Goal: Task Accomplishment & Management: Use online tool/utility

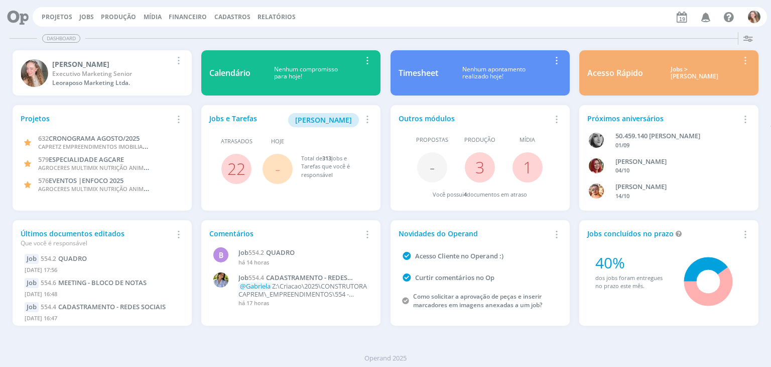
click at [56, 17] on link "Projetos" at bounding box center [57, 17] width 31 height 9
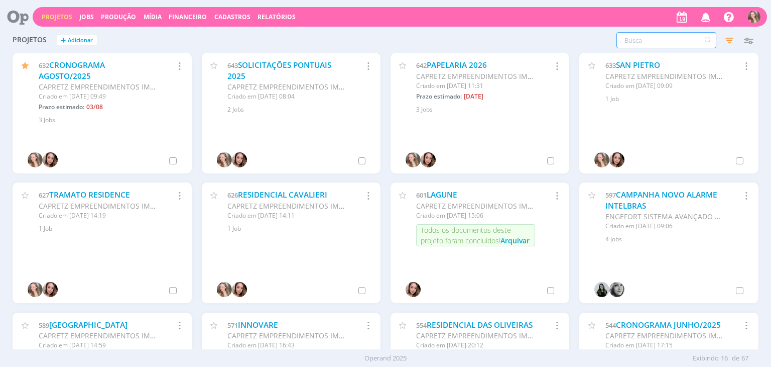
click at [631, 41] on input "text" at bounding box center [667, 40] width 100 height 16
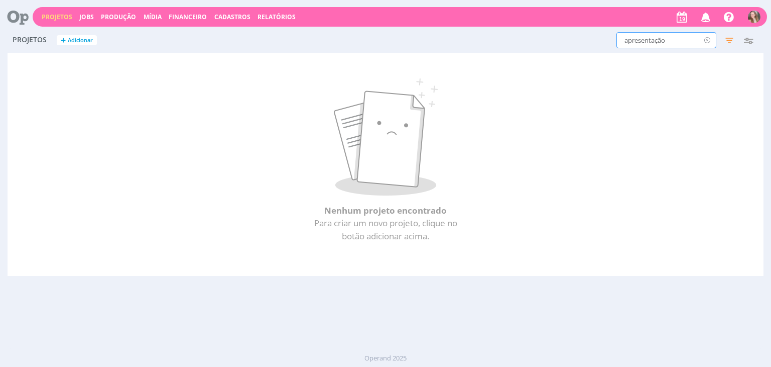
type input "apresentação"
click at [705, 42] on icon at bounding box center [708, 40] width 13 height 16
type input "i"
type input "solicitações"
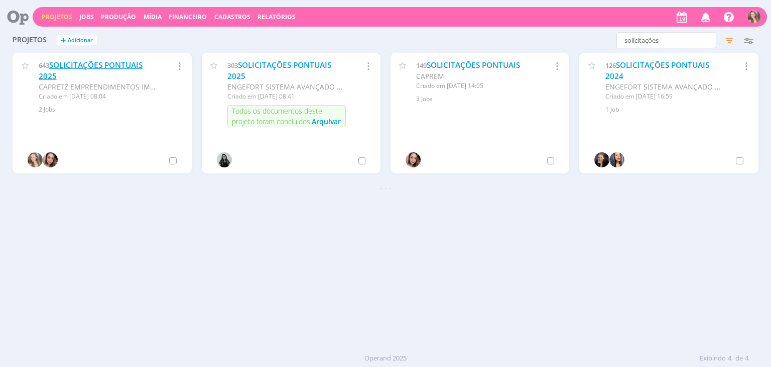
click at [86, 65] on link "SOLICITAÇÕES PONTUAIS 2025" at bounding box center [91, 71] width 104 height 22
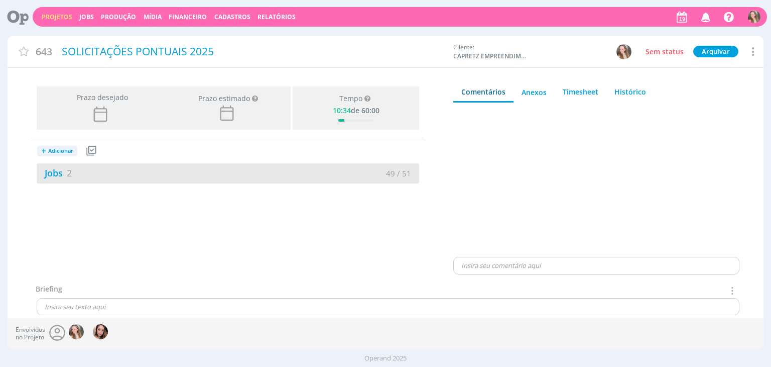
click at [229, 175] on div "49 / 51" at bounding box center [323, 174] width 191 height 12
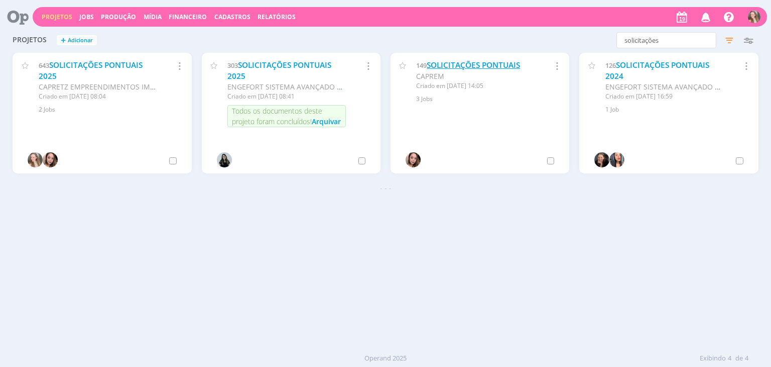
click at [459, 66] on link "SOLICITAÇÕES PONTUAIS" at bounding box center [473, 65] width 93 height 11
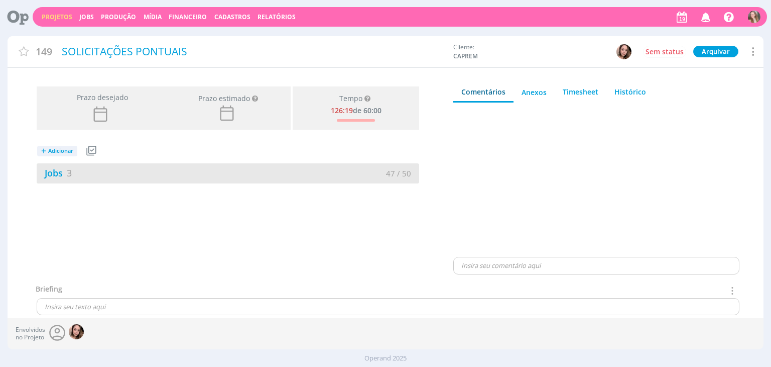
click at [141, 168] on div "Jobs 3" at bounding box center [132, 173] width 191 height 14
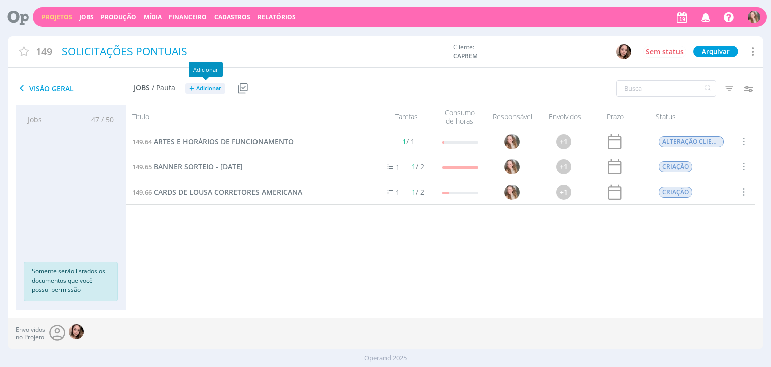
click at [200, 93] on button "+ Adicionar" at bounding box center [205, 88] width 40 height 11
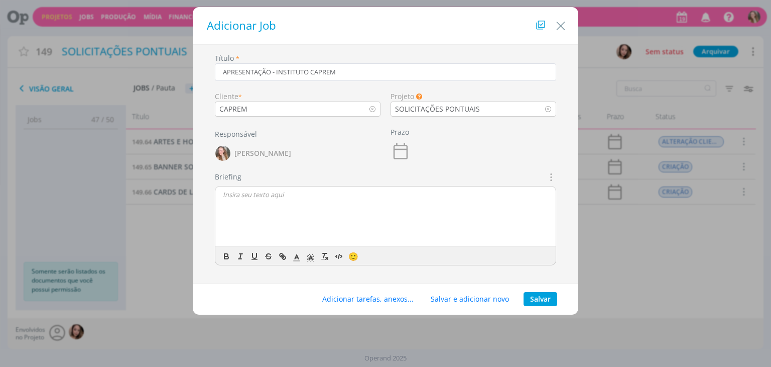
type input "APRESENTAÇÃO - INSTITUTO CAPREM"
click at [244, 221] on div "dialog" at bounding box center [385, 216] width 340 height 60
click at [542, 294] on button "Salvar" at bounding box center [541, 299] width 34 height 14
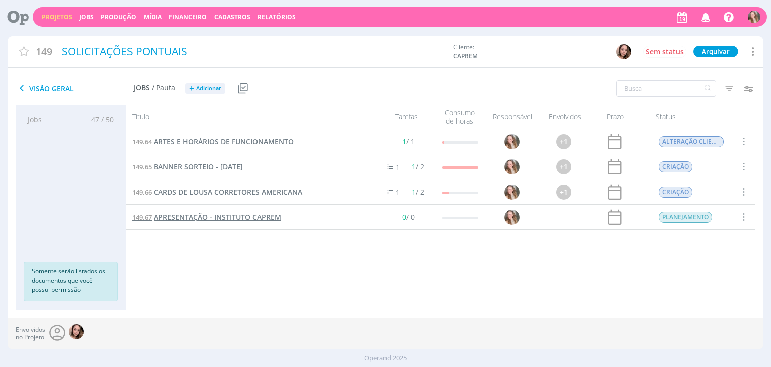
click at [168, 217] on span "APRESENTAÇÃO - INSTITUTO CAPREM" at bounding box center [218, 217] width 128 height 10
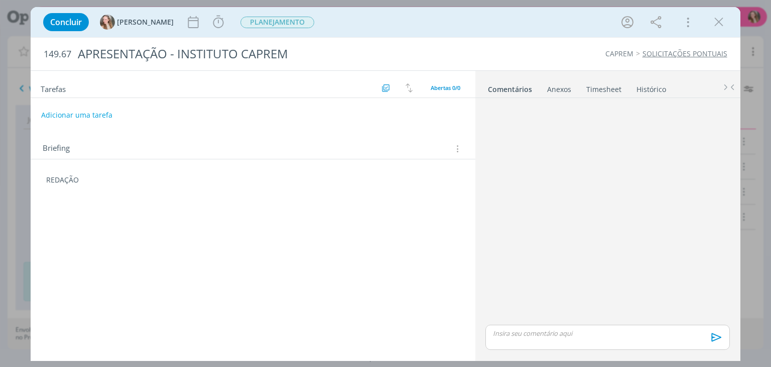
click at [111, 197] on div "Tarefas Usar Job de template Criar template a partir deste job Visualizar Templ…" at bounding box center [253, 213] width 444 height 284
click at [99, 183] on p "REDAÇÃO" at bounding box center [252, 180] width 413 height 10
click at [561, 92] on div "Anexos 0" at bounding box center [559, 89] width 24 height 10
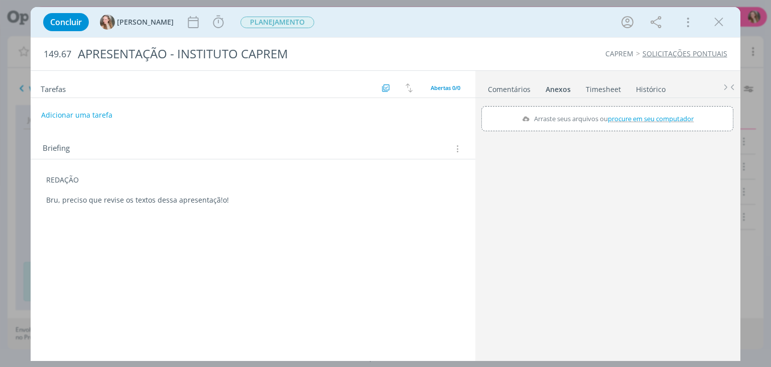
click at [584, 117] on label "Arraste seus arquivos ou procure em seu computador" at bounding box center [607, 118] width 179 height 13
click at [584, 109] on input "Arraste seus arquivos ou procure em seu computador" at bounding box center [608, 107] width 252 height 3
type input "C:\fakepath\Instituto Caprem.pptx"
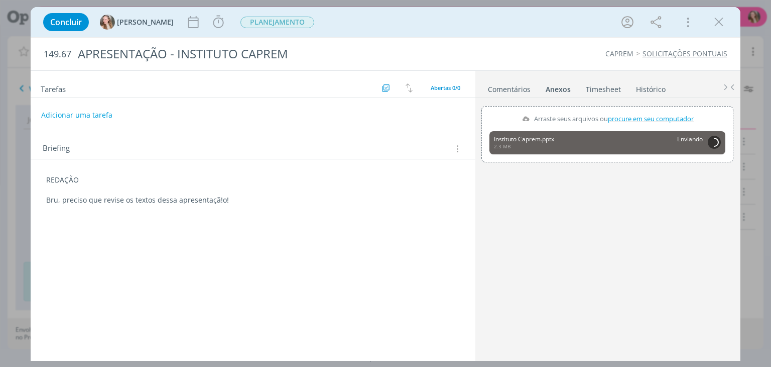
click at [219, 199] on p "Bru, preciso que revise os textos dessa apresentaçã!o!" at bounding box center [252, 200] width 413 height 10
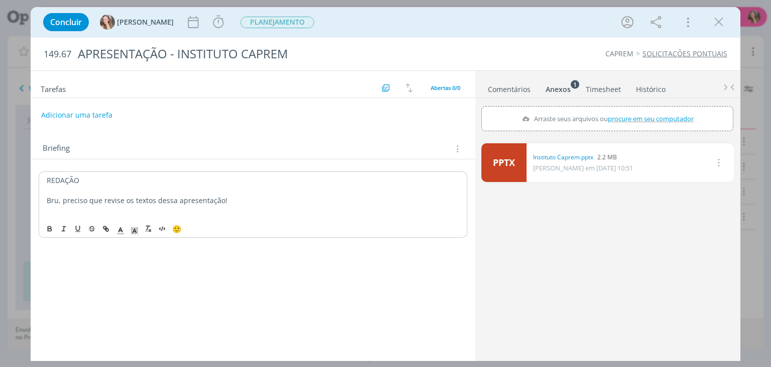
click at [215, 199] on p "Bru, preciso que revise os textos dessa apresentação!" at bounding box center [253, 200] width 412 height 10
click at [100, 117] on button "Adicionar uma tarefa" at bounding box center [76, 114] width 71 height 17
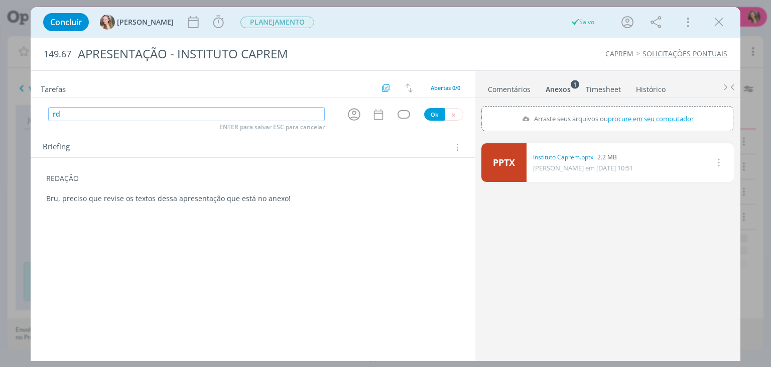
type input "r"
type input "REDAÇÃO"
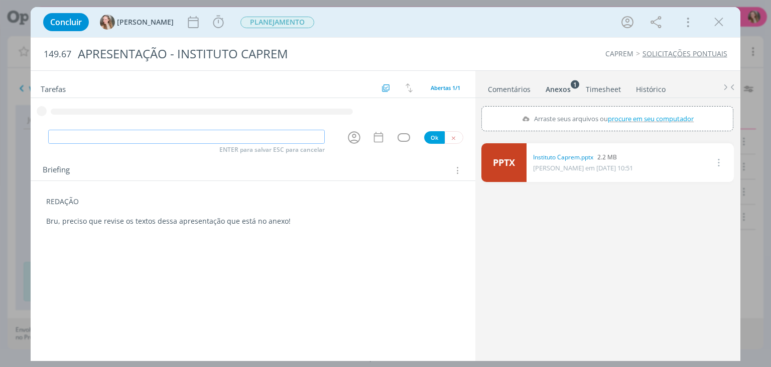
type input "A"
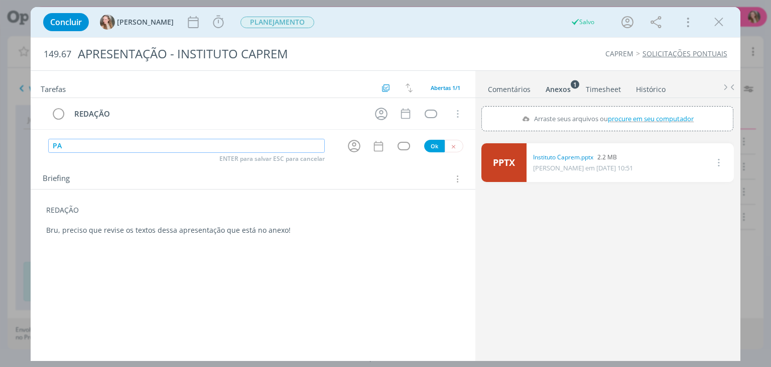
type input "P"
type input "APROV.INTERNA"
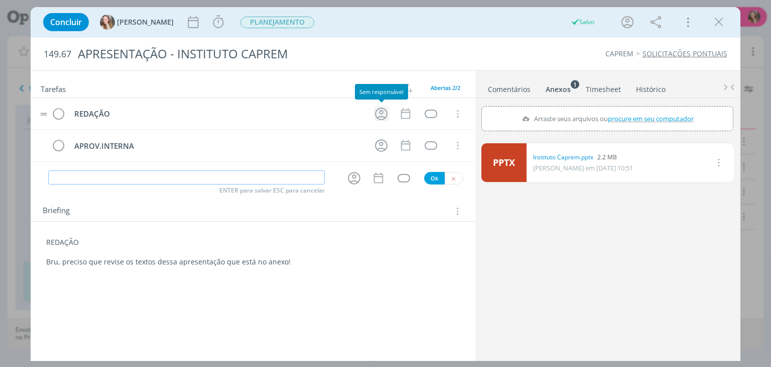
click at [382, 113] on icon "dialog" at bounding box center [381, 113] width 13 height 13
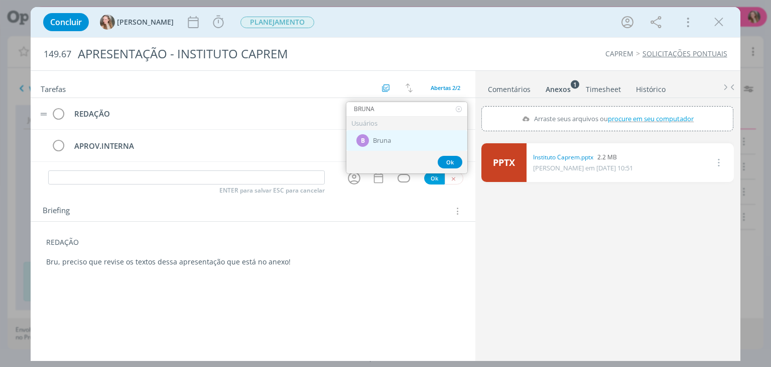
type input "BRUNA"
click at [382, 131] on div "B Bruna" at bounding box center [406, 140] width 121 height 21
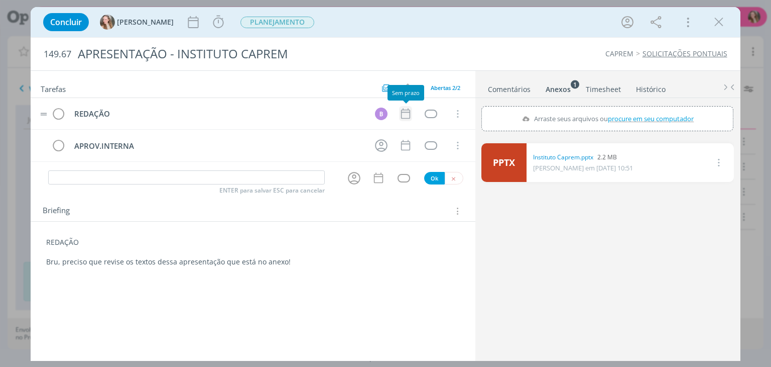
click at [406, 109] on icon "dialog" at bounding box center [405, 113] width 9 height 11
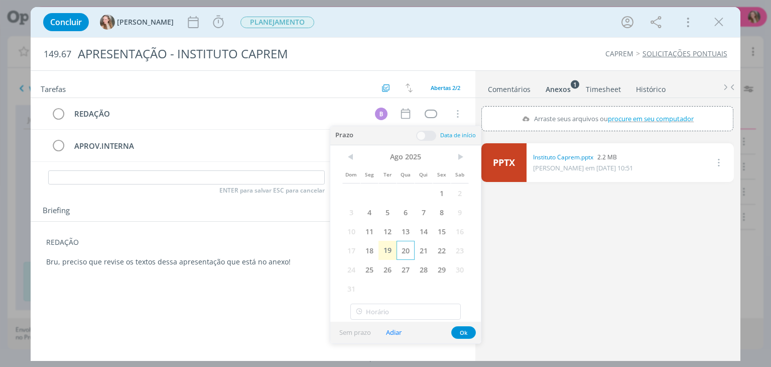
click at [404, 254] on span "20" at bounding box center [406, 250] width 18 height 19
click at [468, 338] on div "Sem prazo Adiar Ok" at bounding box center [405, 332] width 151 height 22
click at [462, 332] on button "Ok" at bounding box center [463, 332] width 25 height 13
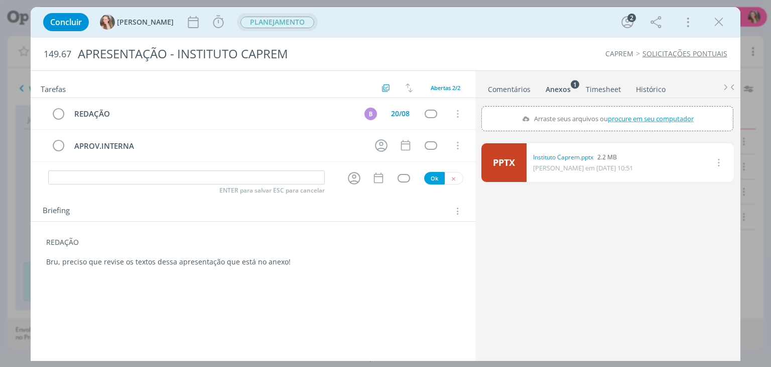
click at [254, 27] on span "PLANEJAMENTO" at bounding box center [278, 23] width 74 height 12
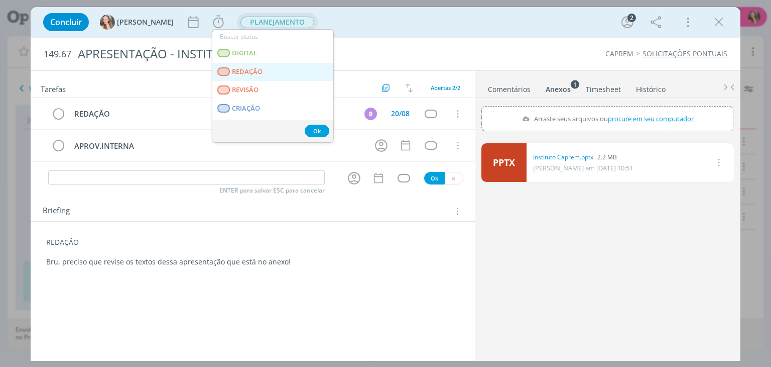
click at [252, 73] on span "REDAÇÃO" at bounding box center [248, 72] width 31 height 8
